Goal: Task Accomplishment & Management: Use online tool/utility

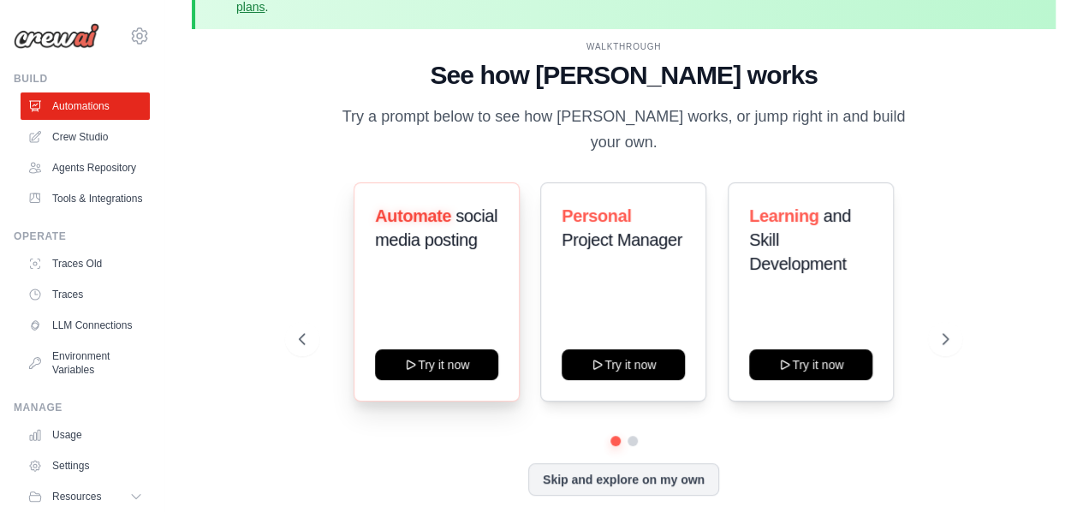
scroll to position [51, 0]
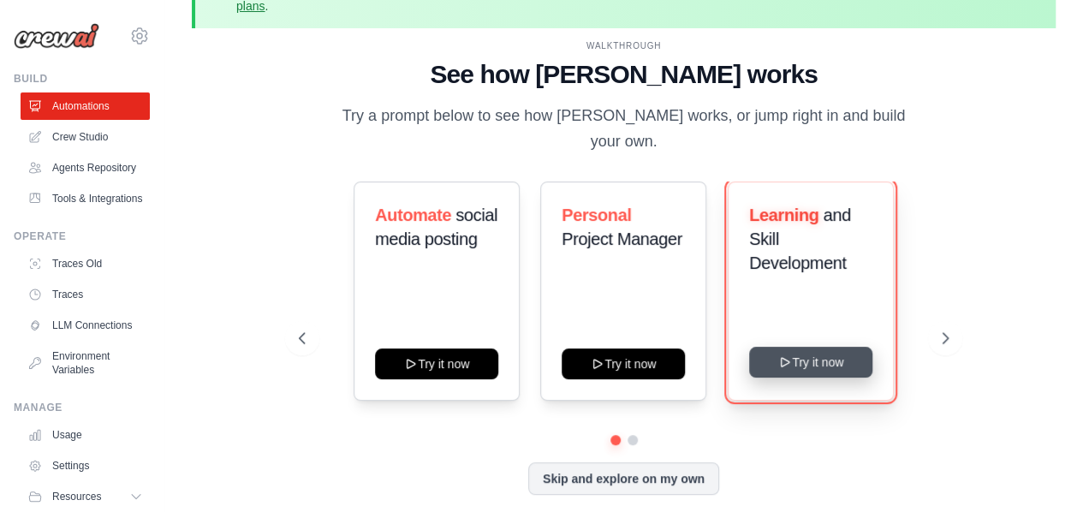
click at [845, 354] on button "Try it now" at bounding box center [810, 362] width 123 height 31
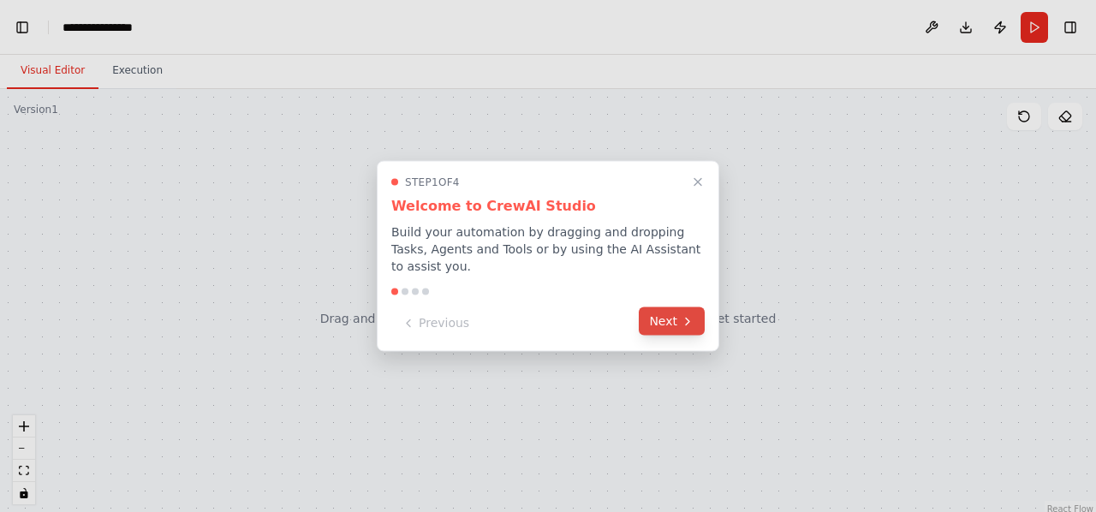
click at [687, 323] on button "Next" at bounding box center [672, 321] width 66 height 28
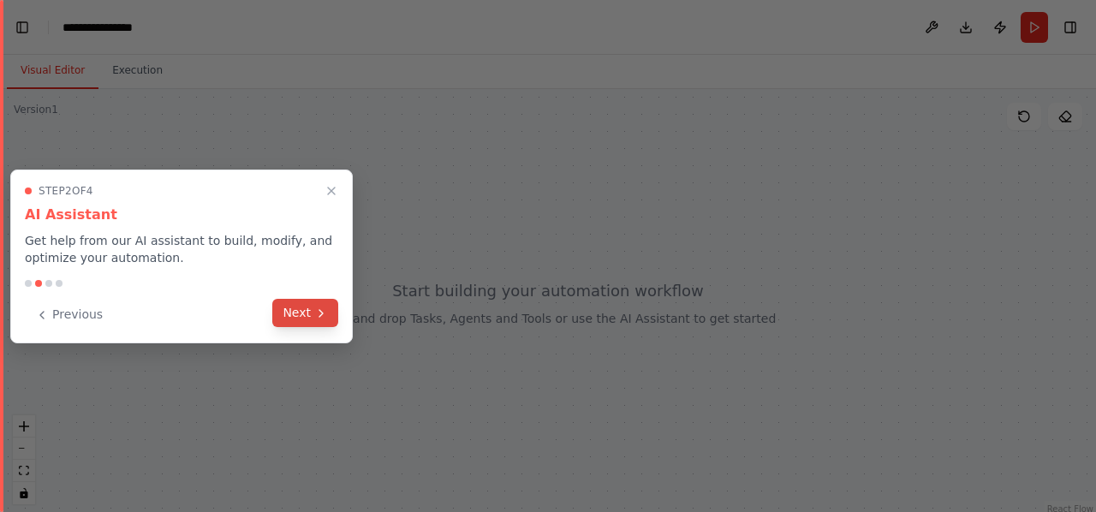
scroll to position [2536, 0]
click at [279, 315] on button "Next" at bounding box center [305, 313] width 66 height 28
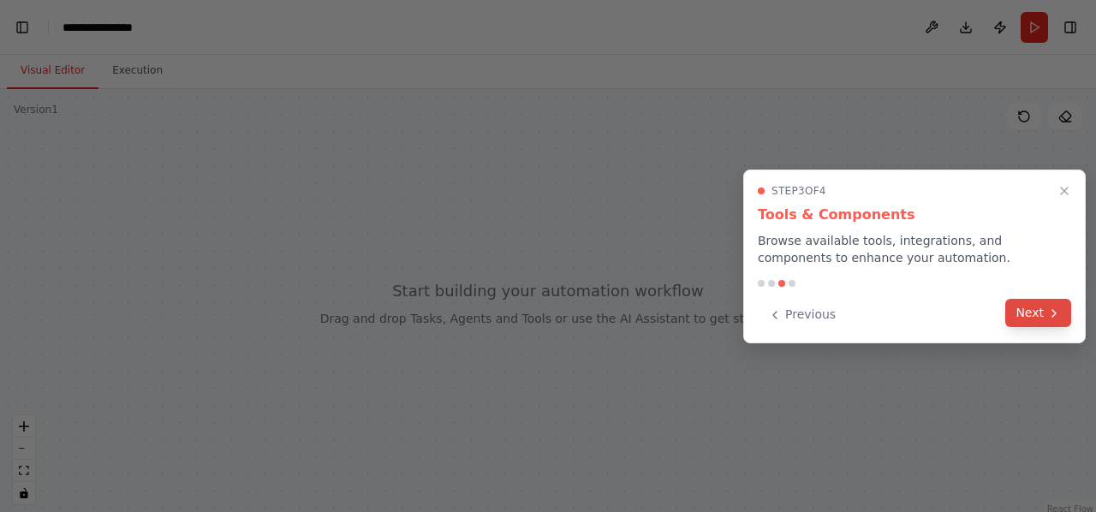
scroll to position [4707, 0]
click at [1051, 321] on button "Next" at bounding box center [1038, 313] width 66 height 28
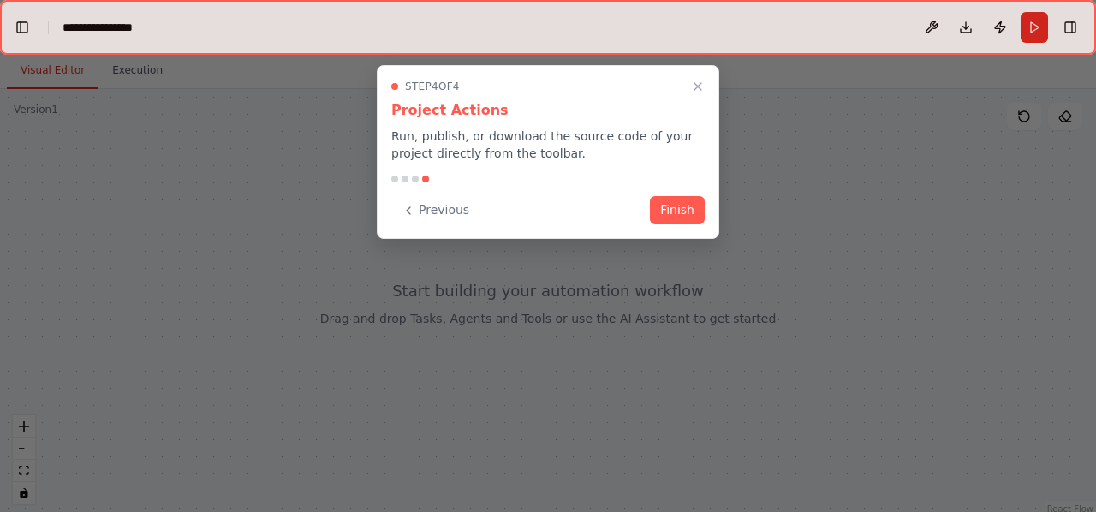
scroll to position [5471, 0]
click at [693, 217] on button "Finish" at bounding box center [677, 208] width 55 height 28
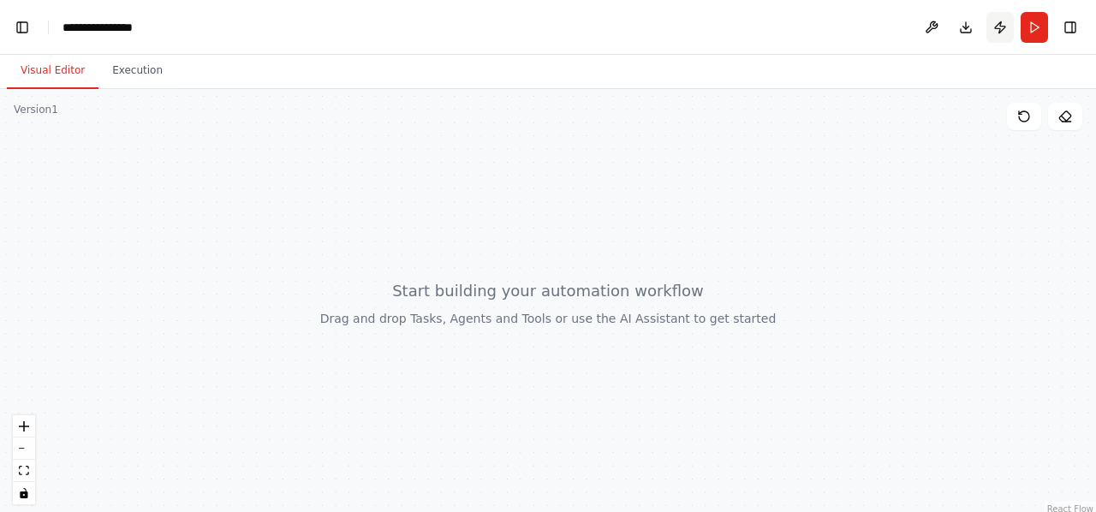
scroll to position [7149, 0]
click at [18, 427] on button "zoom in" at bounding box center [24, 426] width 22 height 22
click at [27, 35] on button "Toggle Left Sidebar" at bounding box center [22, 27] width 24 height 24
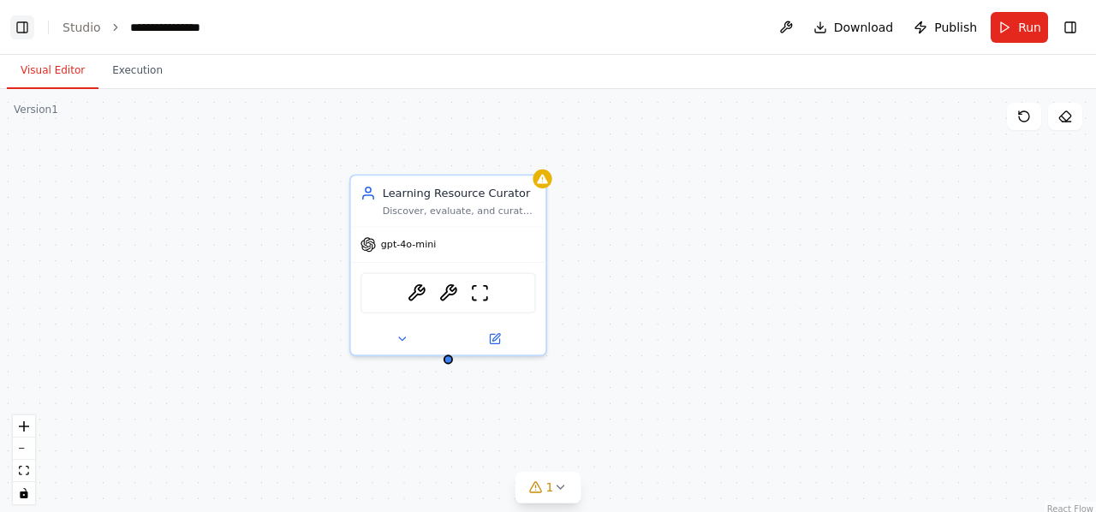
scroll to position [8808, 0]
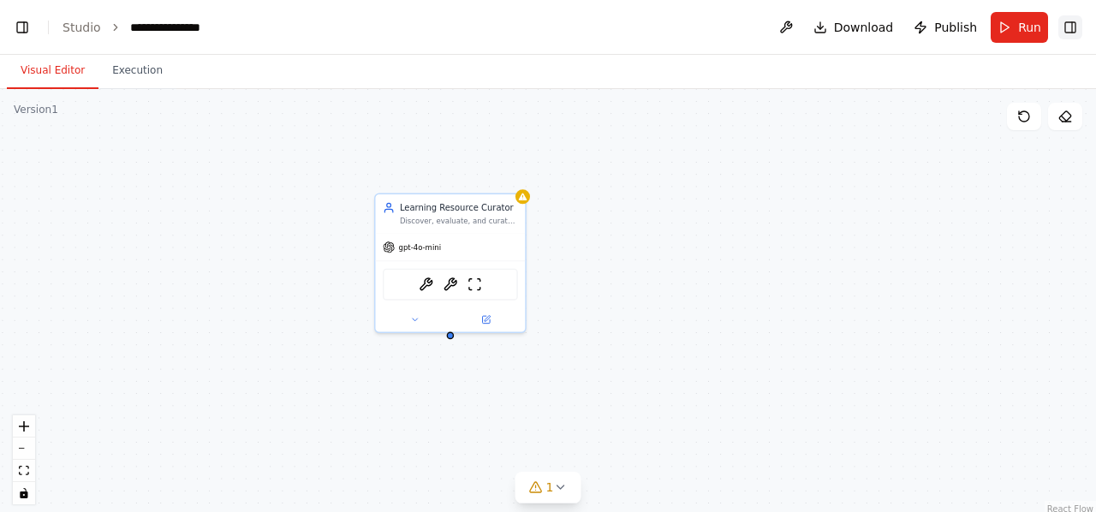
click at [1074, 30] on button "Toggle Right Sidebar" at bounding box center [1070, 27] width 24 height 24
click at [586, 266] on div "Google sheets" at bounding box center [644, 282] width 135 height 32
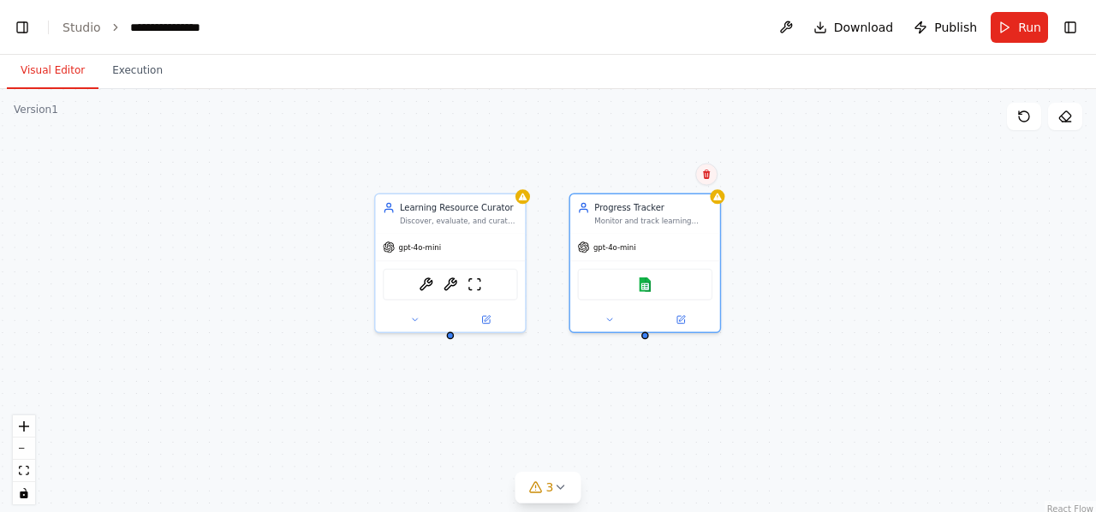
click at [707, 174] on icon at bounding box center [706, 174] width 7 height 9
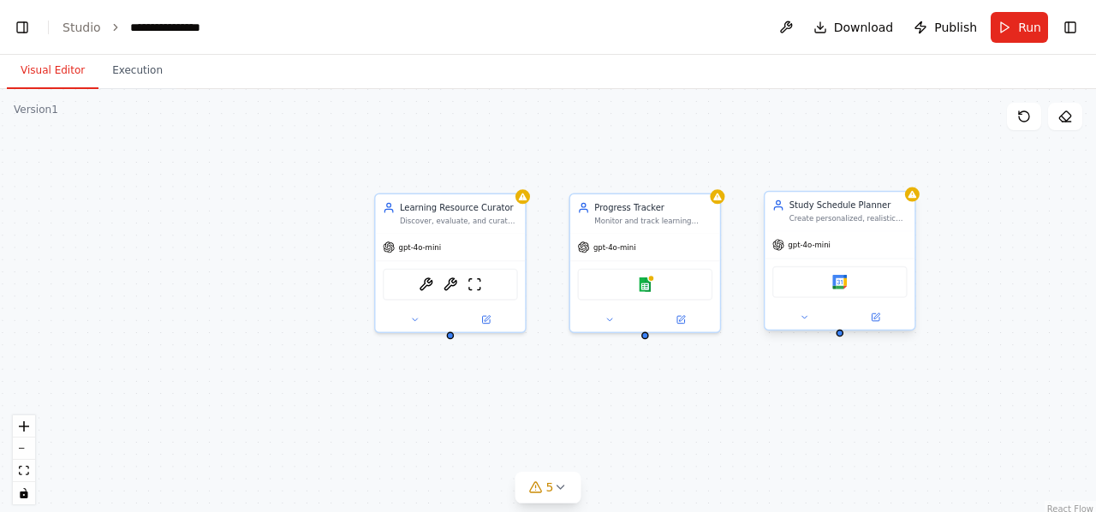
click at [847, 266] on div "Google calendar" at bounding box center [839, 282] width 135 height 32
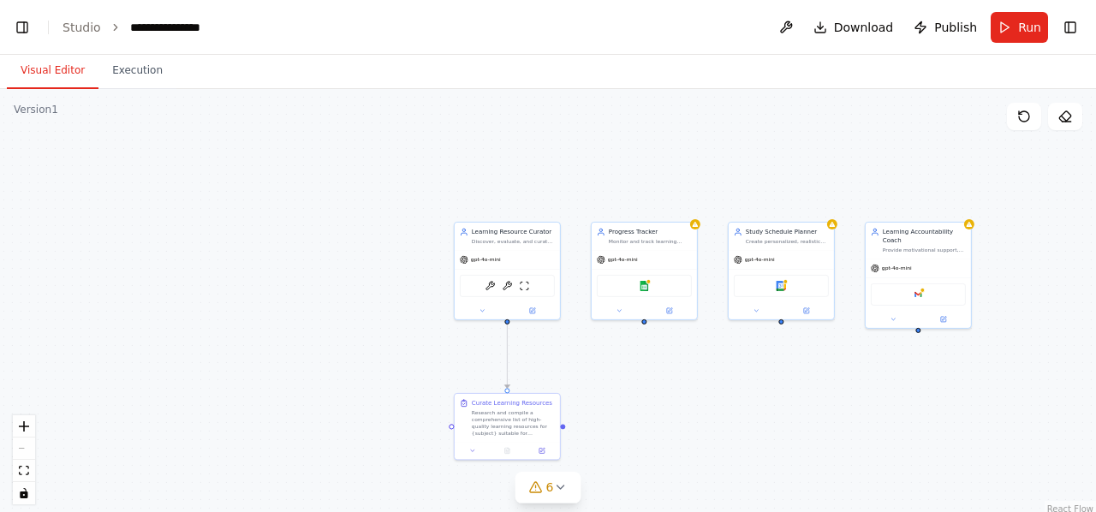
scroll to position [11025, 0]
click at [560, 485] on icon at bounding box center [560, 487] width 14 height 14
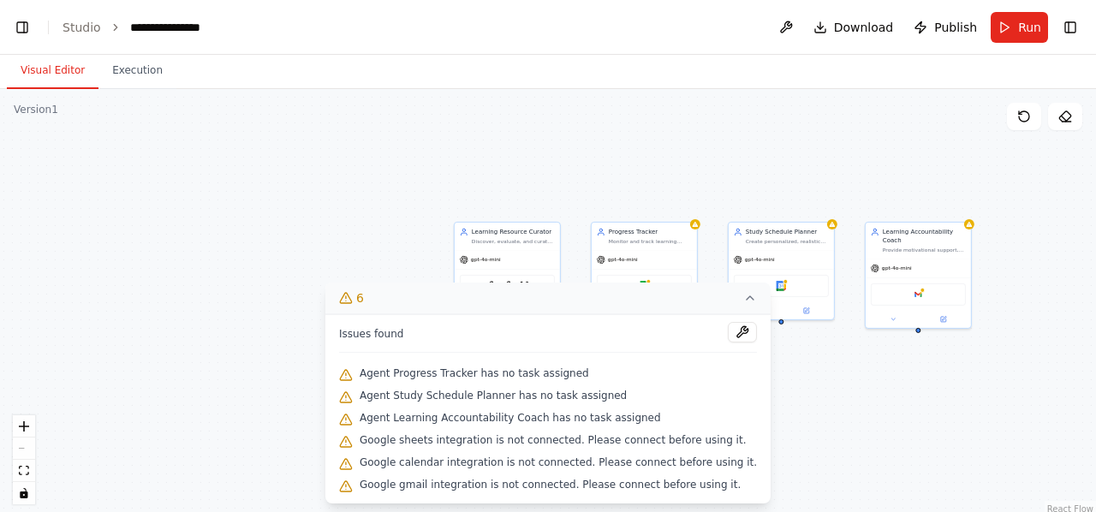
click at [348, 128] on div ".deletable-edge-delete-btn { width: 20px; height: 20px; border: 0px solid #ffff…" at bounding box center [548, 303] width 1096 height 428
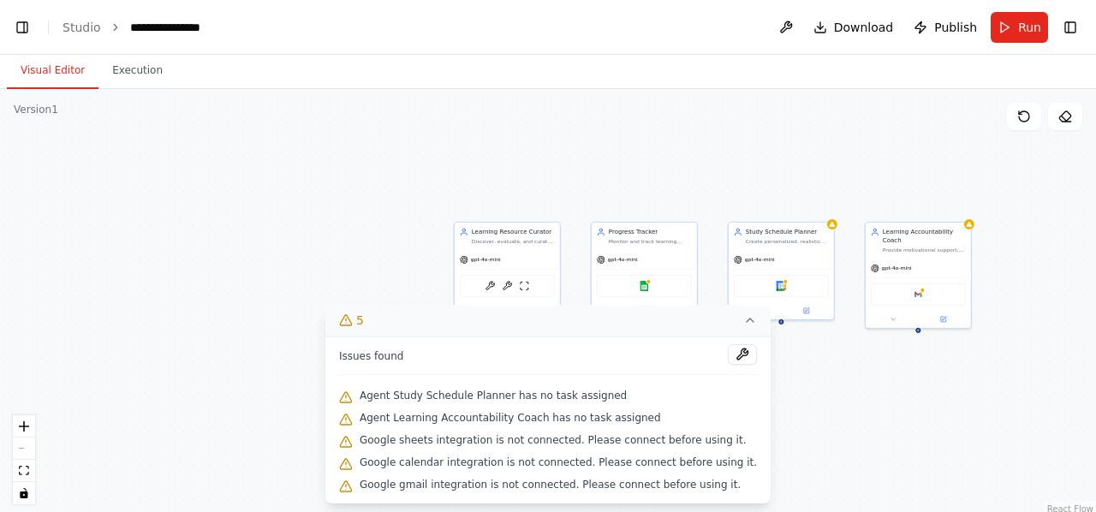
click at [743, 326] on icon at bounding box center [750, 320] width 14 height 14
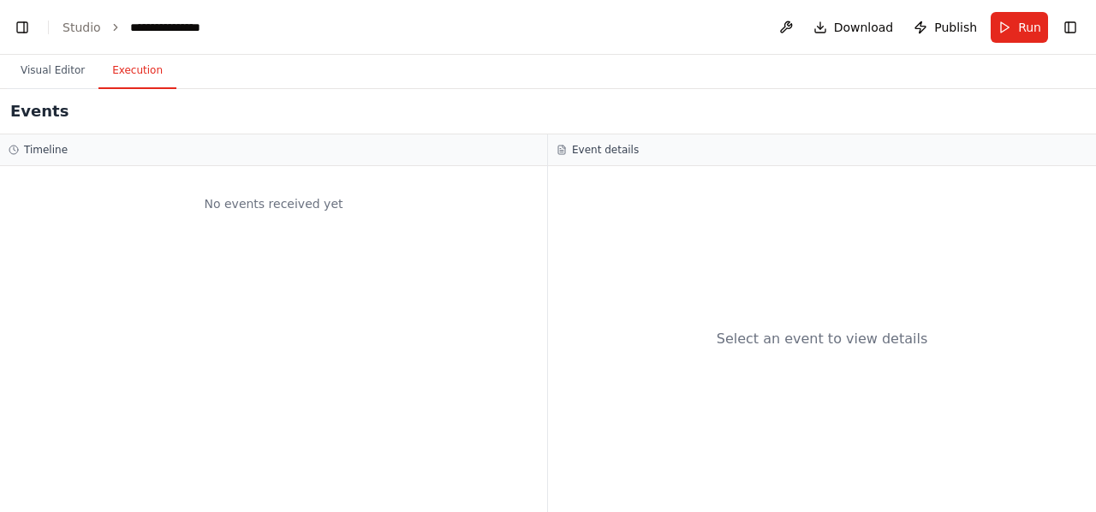
click at [105, 66] on button "Execution" at bounding box center [137, 71] width 78 height 36
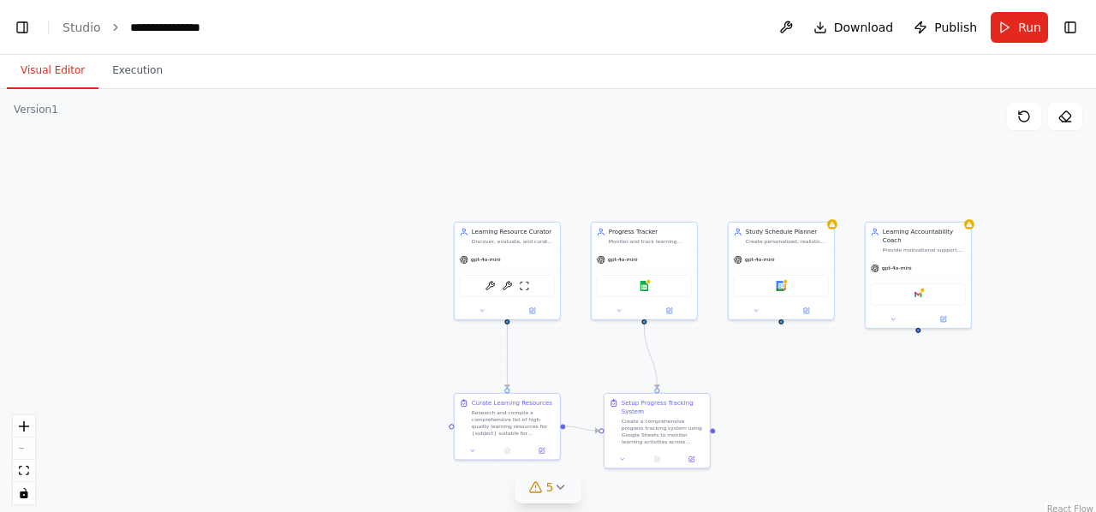
scroll to position [11217, 0]
click at [77, 60] on button "Visual Editor" at bounding box center [53, 71] width 92 height 36
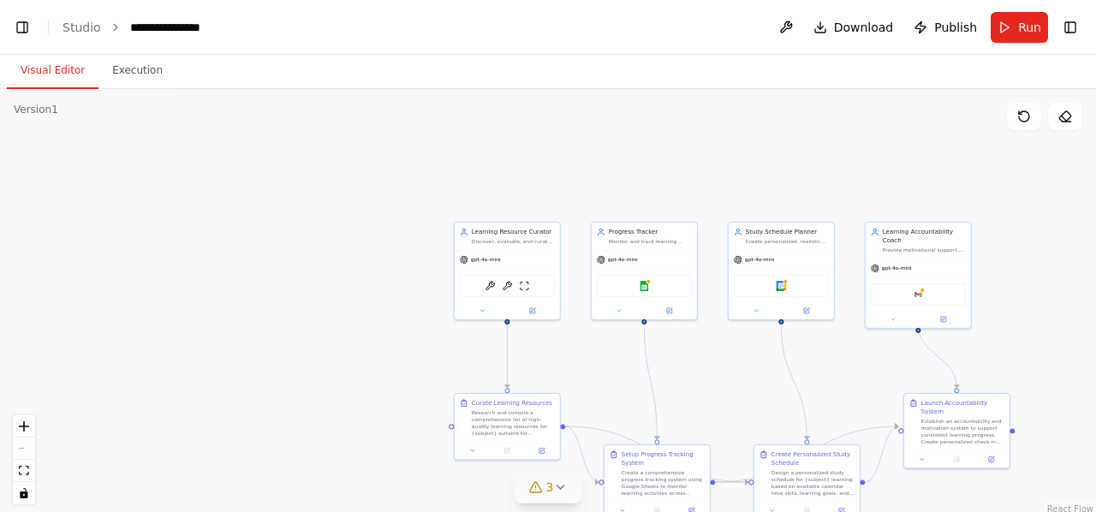
scroll to position [12118, 0]
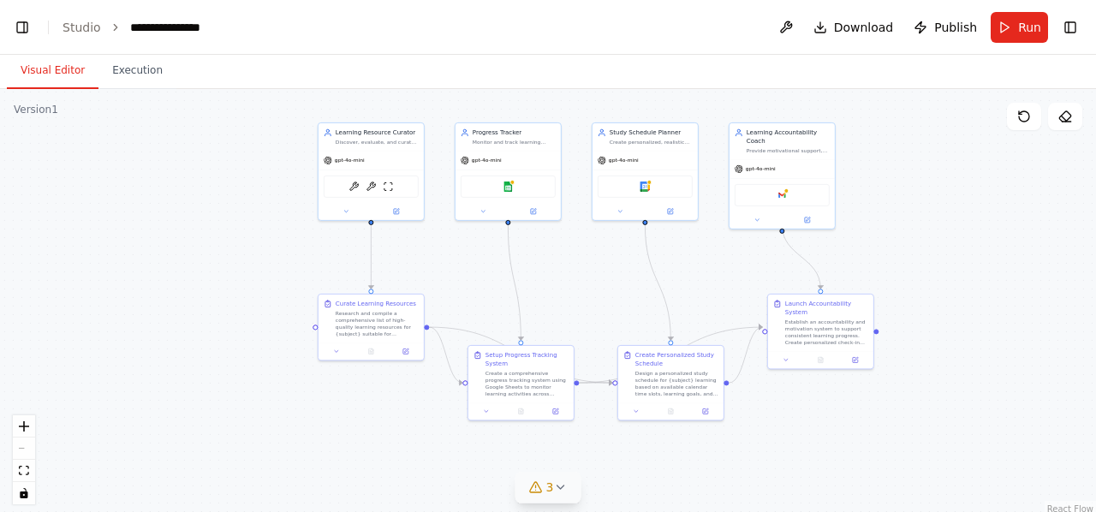
drag, startPoint x: 817, startPoint y: 350, endPoint x: 682, endPoint y: 251, distance: 167.1
click at [682, 251] on div ".deletable-edge-delete-btn { width: 20px; height: 20px; border: 0px solid #ffff…" at bounding box center [548, 303] width 1096 height 428
click at [781, 188] on img at bounding box center [783, 193] width 10 height 10
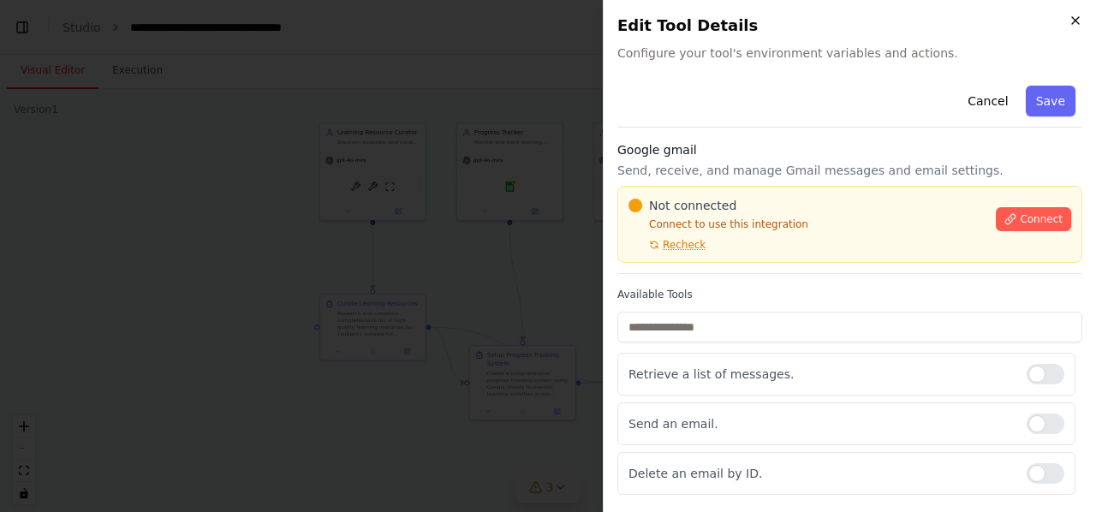
click at [1074, 25] on icon "button" at bounding box center [1075, 21] width 14 height 14
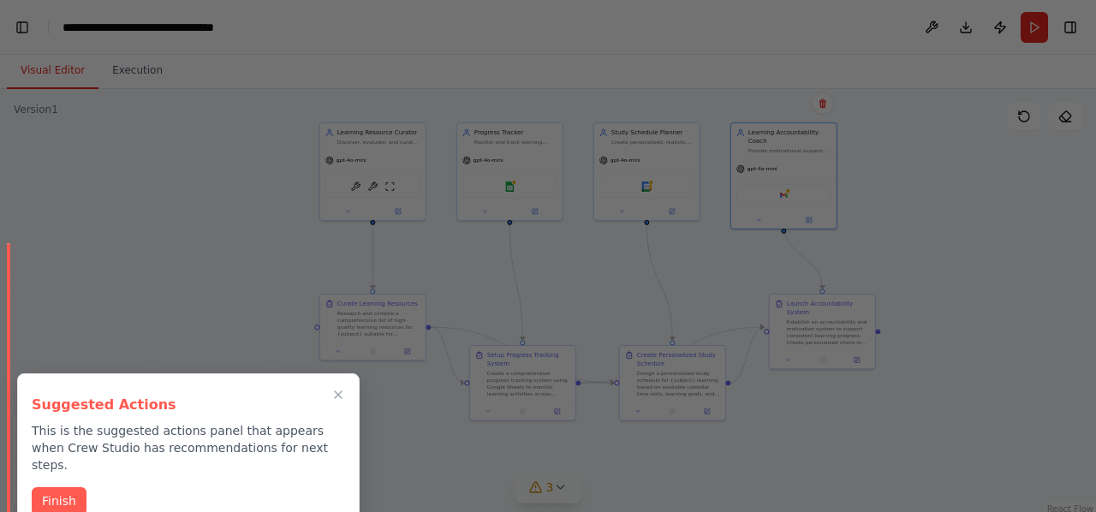
scroll to position [12261, 0]
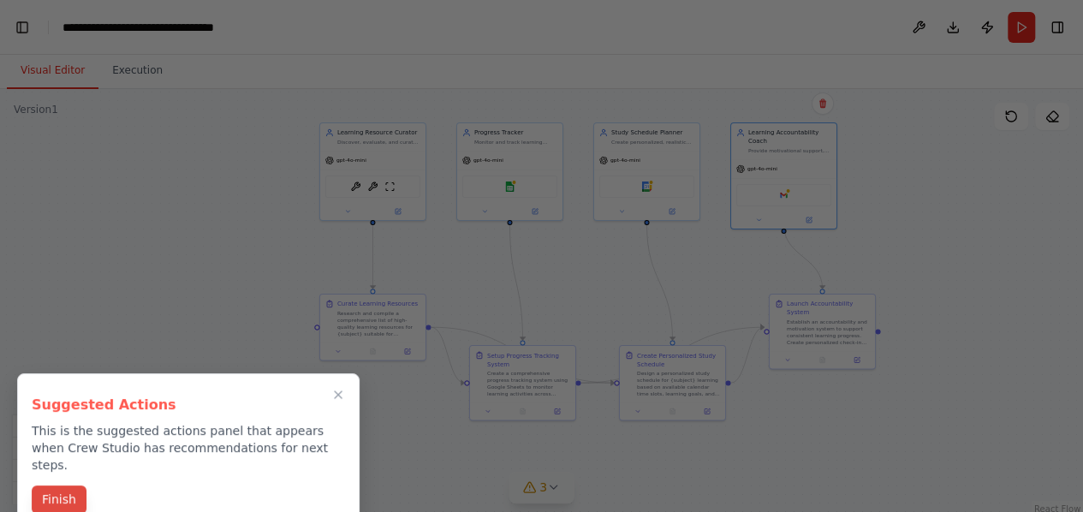
click at [45, 488] on button "Finish" at bounding box center [59, 499] width 55 height 28
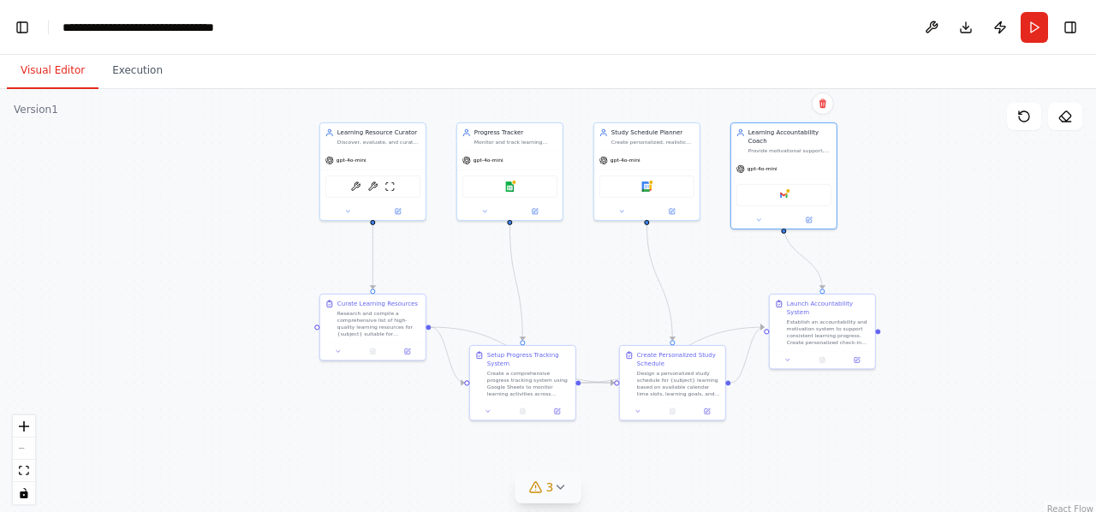
scroll to position [22081, 0]
click at [373, 196] on div "BrightDataSearchTool ArxivPaperTool ScrapeWebsiteTool" at bounding box center [372, 184] width 105 height 33
click at [354, 189] on div "BrightDataSearchTool ArxivPaperTool ScrapeWebsiteTool" at bounding box center [372, 185] width 95 height 22
click at [390, 194] on div "BrightDataSearchTool ArxivPaperTool ScrapeWebsiteTool" at bounding box center [372, 185] width 95 height 22
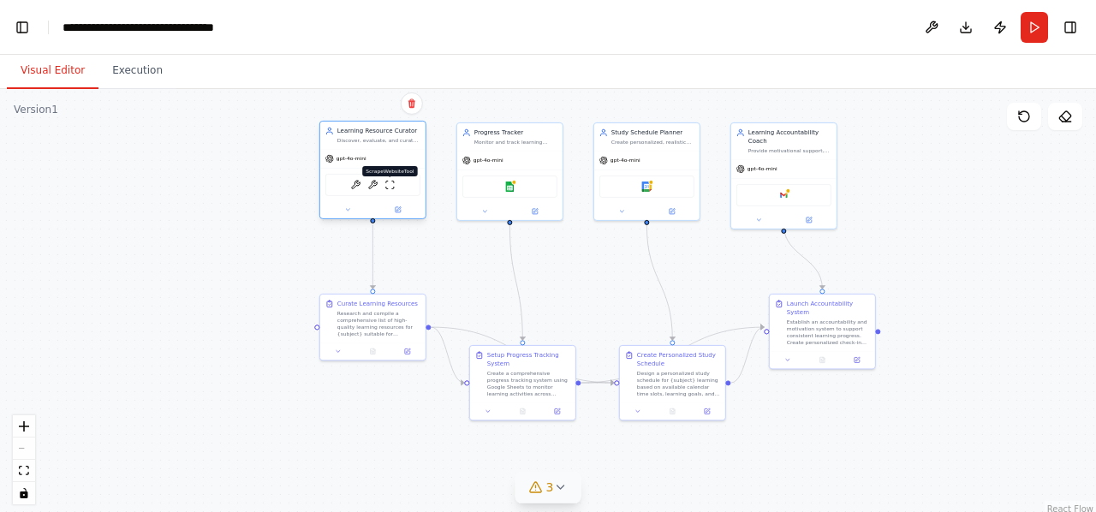
click at [388, 184] on img at bounding box center [389, 185] width 10 height 10
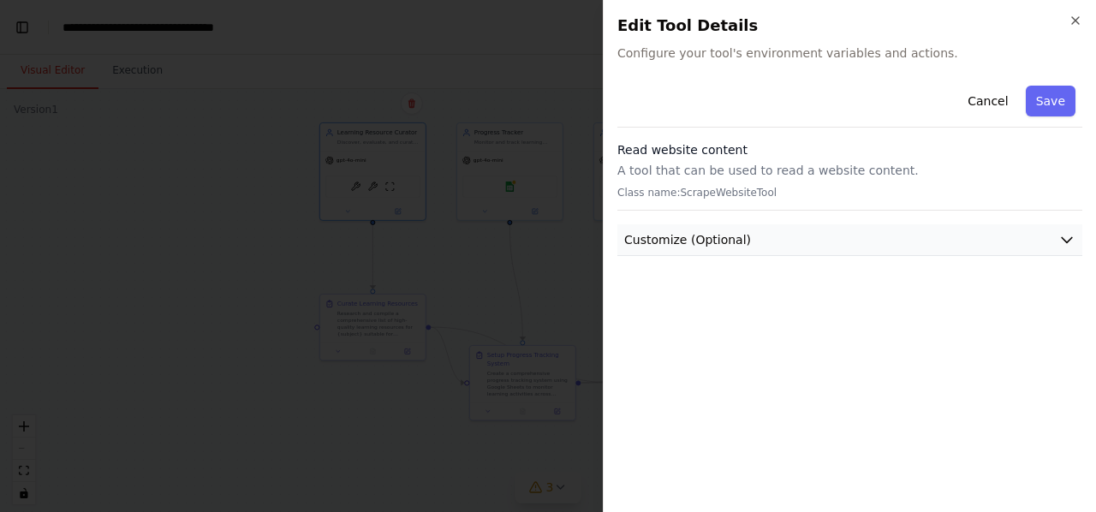
click at [698, 237] on span "Customize (Optional)" at bounding box center [687, 239] width 127 height 17
click at [1062, 21] on h2 "Edit Tool Details" at bounding box center [849, 26] width 465 height 24
click at [1082, 30] on div "Close Edit Tool Details Configure your tool's environment variables and actions…" at bounding box center [849, 256] width 493 height 512
click at [1080, 24] on icon "button" at bounding box center [1075, 21] width 14 height 14
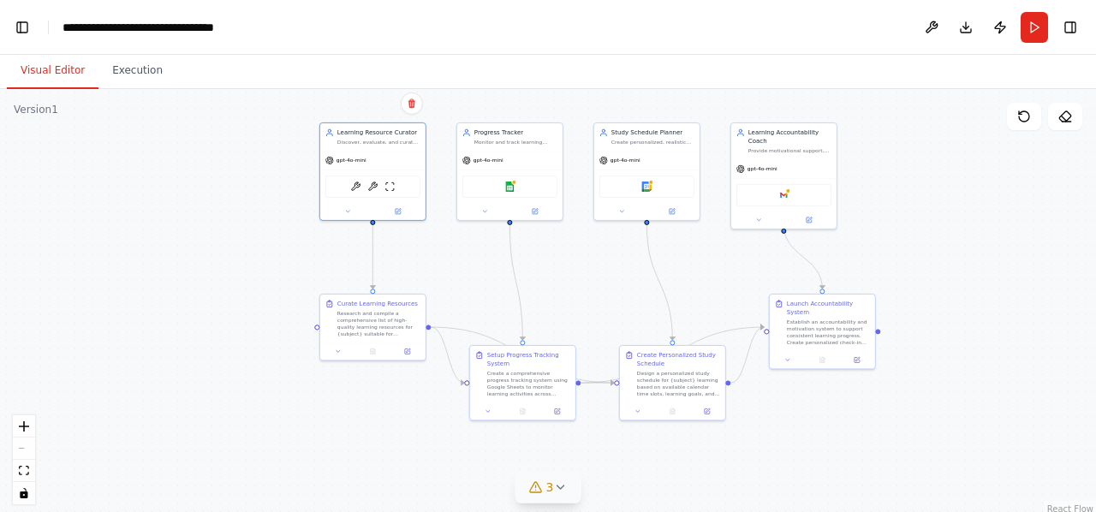
scroll to position [41185, 0]
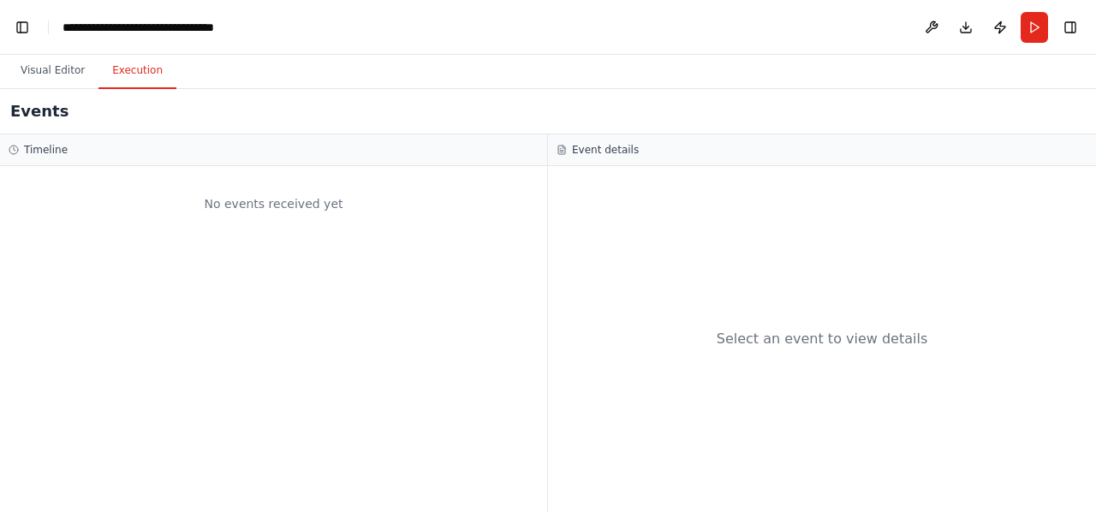
click at [110, 77] on button "Execution" at bounding box center [137, 71] width 78 height 36
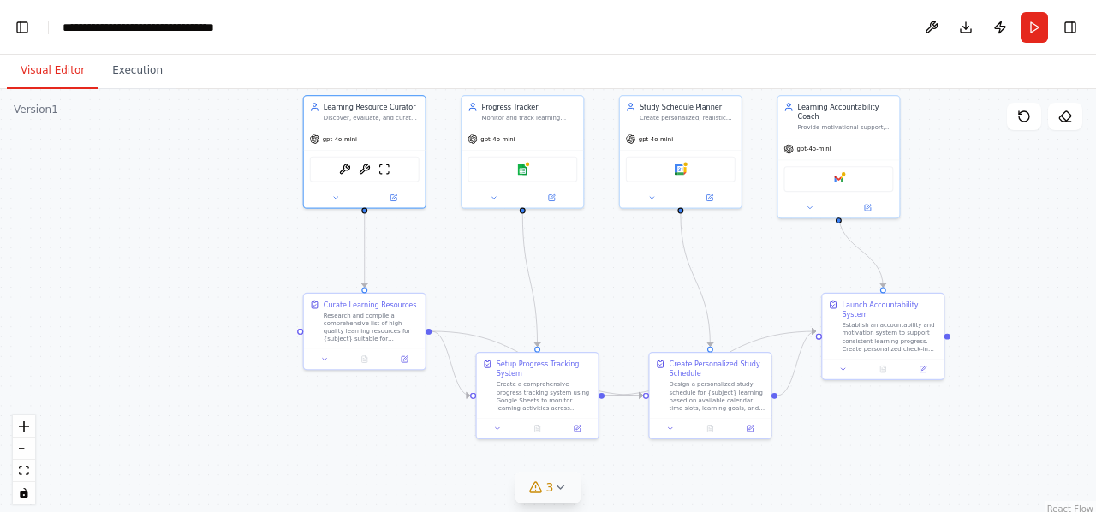
click at [65, 63] on button "Visual Editor" at bounding box center [53, 71] width 92 height 36
click at [1026, 33] on button "Run" at bounding box center [1033, 27] width 27 height 31
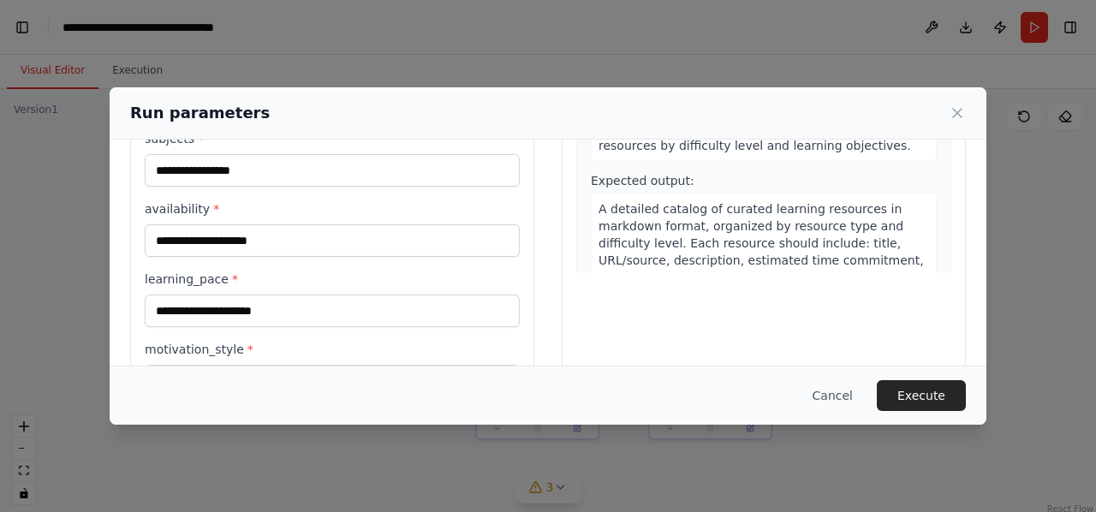
scroll to position [409, 0]
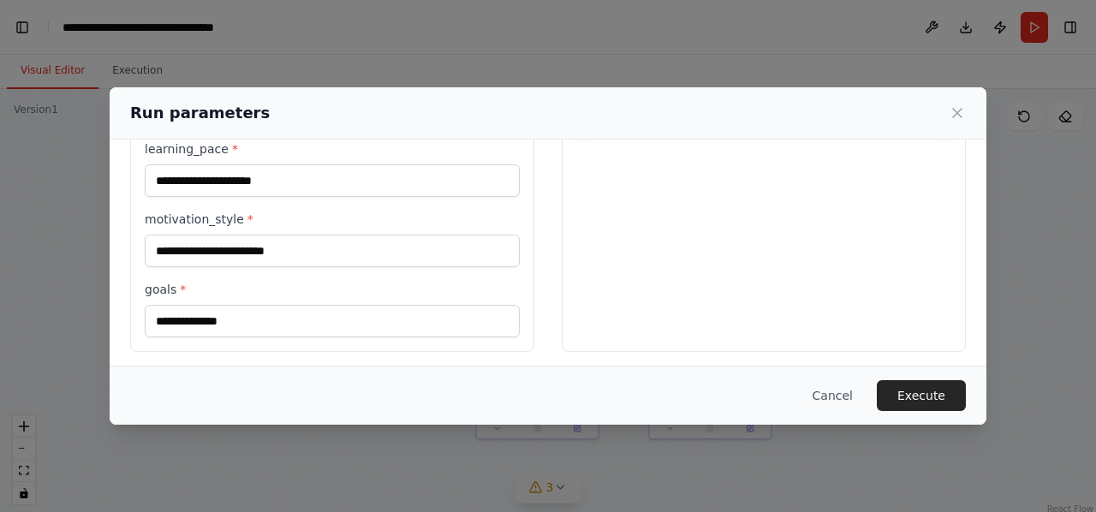
click at [899, 379] on div "Cancel Execute" at bounding box center [548, 395] width 877 height 59
click at [897, 396] on button "Execute" at bounding box center [921, 395] width 89 height 31
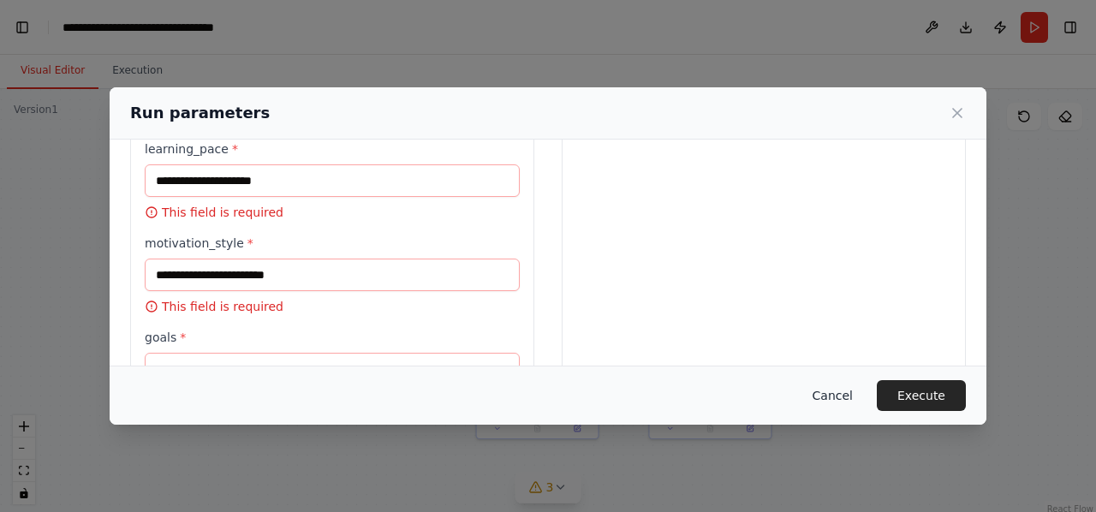
click at [839, 389] on button "Cancel" at bounding box center [833, 395] width 68 height 31
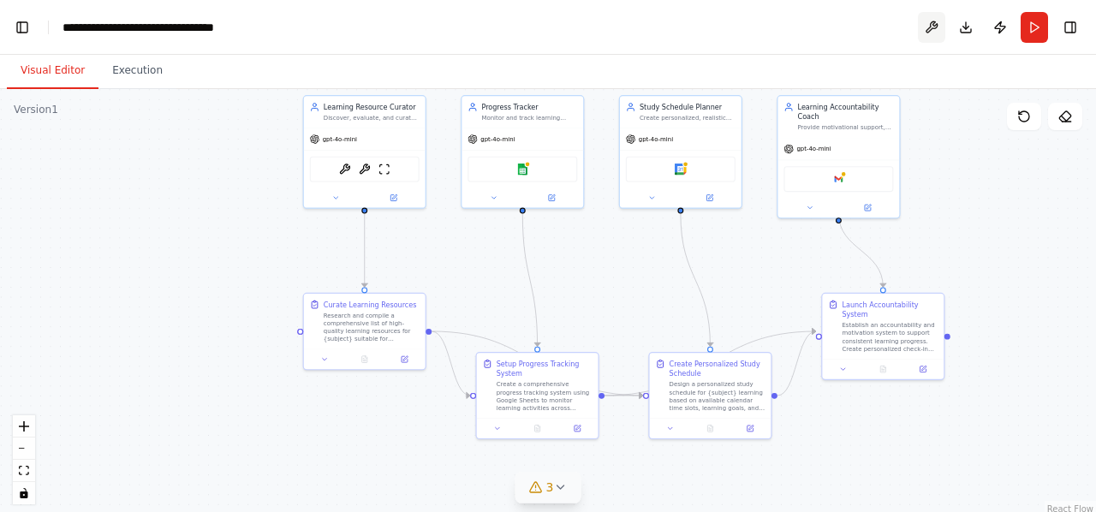
click at [943, 28] on button at bounding box center [931, 27] width 27 height 31
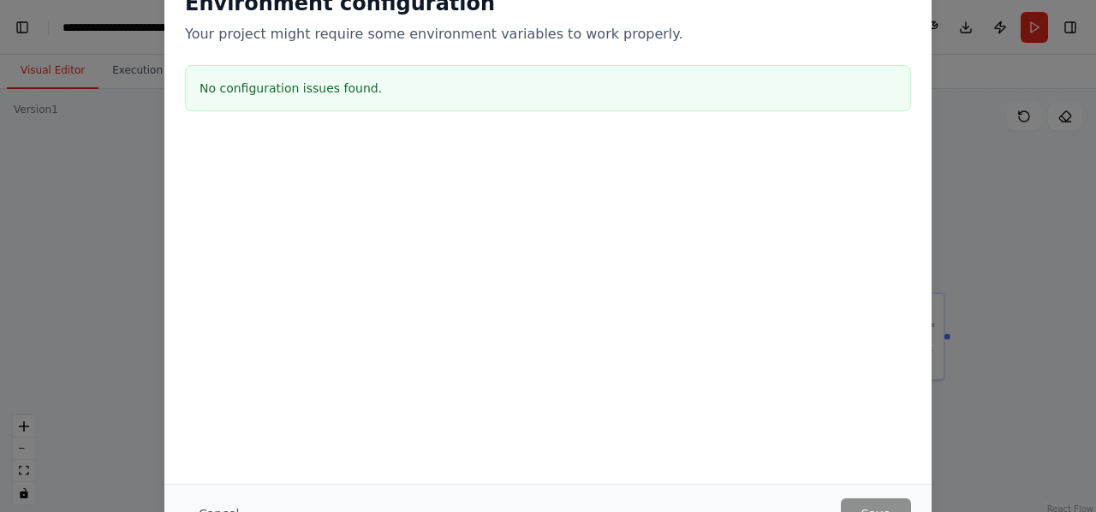
click at [961, 139] on div "Environment configuration Your project might require some environment variables…" at bounding box center [548, 256] width 1096 height 512
